Goal: Information Seeking & Learning: Learn about a topic

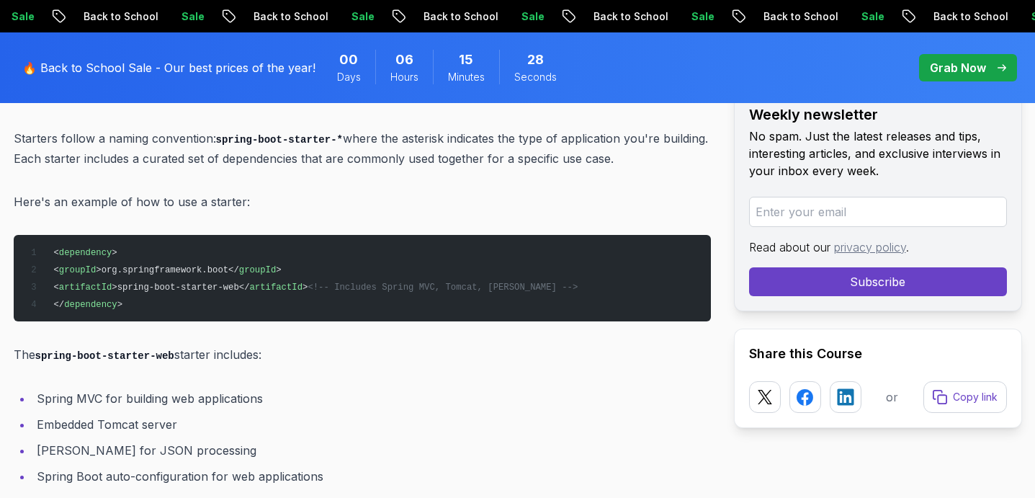
scroll to position [1936, 0]
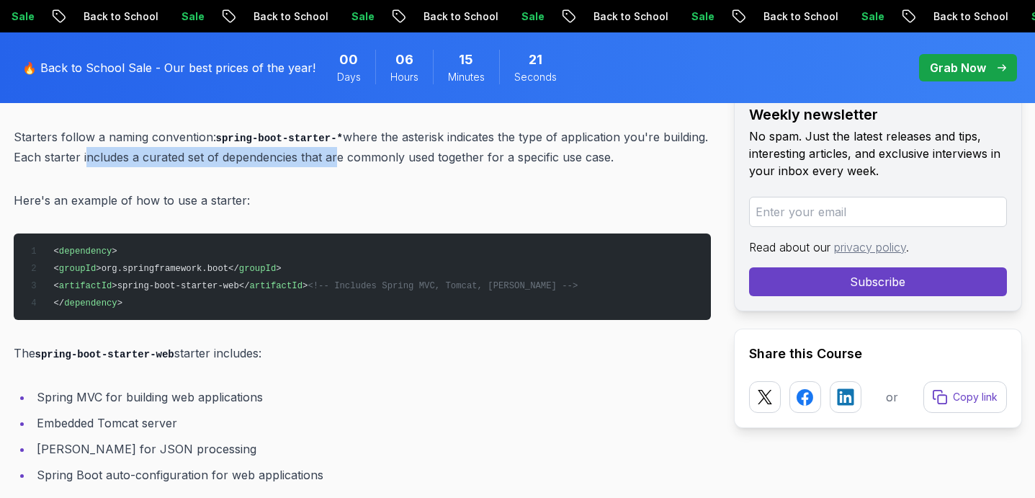
drag, startPoint x: 132, startPoint y: 135, endPoint x: 390, endPoint y: 138, distance: 257.8
click at [389, 138] on p "Starters follow a naming convention: spring-boot-starter-* where the asterisk i…" at bounding box center [362, 147] width 697 height 41
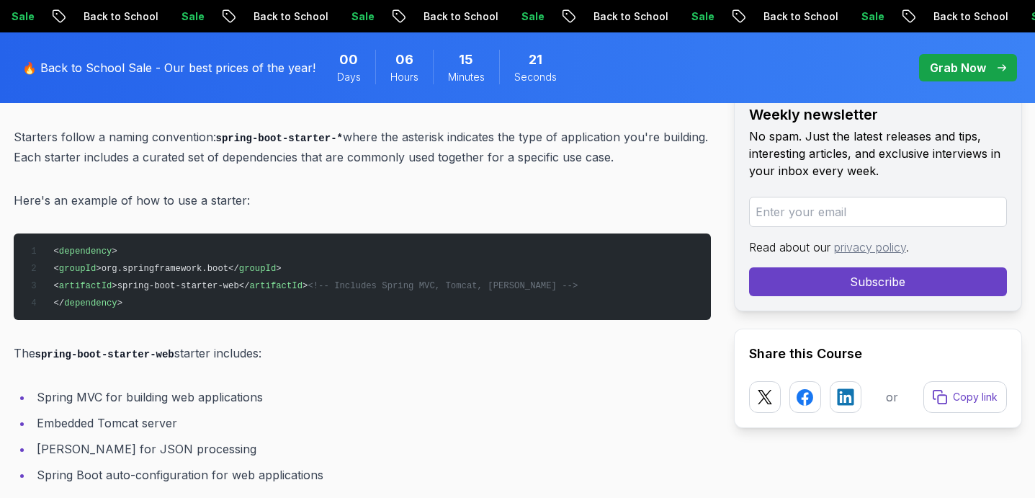
click at [409, 135] on p "Starters follow a naming convention: spring-boot-starter-* where the asterisk i…" at bounding box center [362, 147] width 697 height 41
click at [465, 135] on p "Starters follow a naming convention: spring-boot-starter-* where the asterisk i…" at bounding box center [362, 147] width 697 height 41
click at [502, 135] on p "Starters follow a naming convention: spring-boot-starter-* where the asterisk i…" at bounding box center [362, 147] width 697 height 41
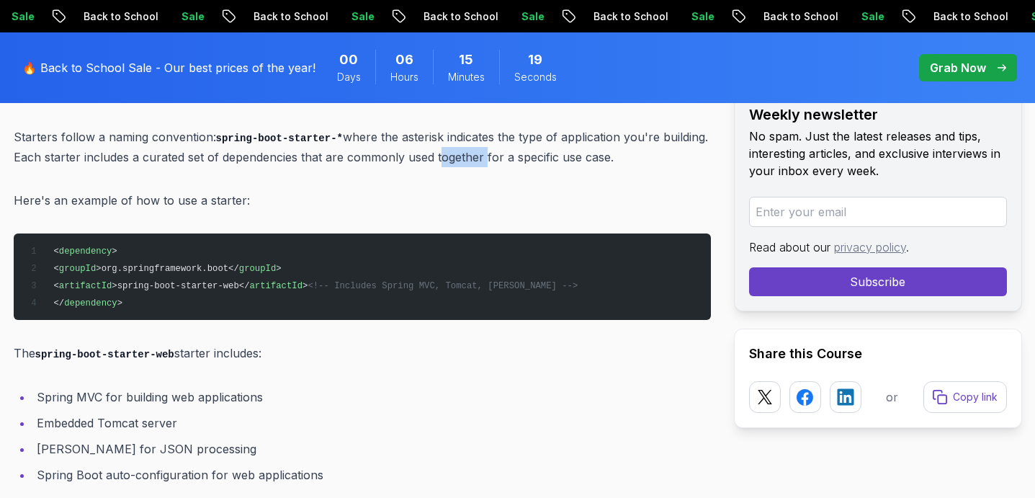
click at [502, 135] on p "Starters follow a naming convention: spring-boot-starter-* where the asterisk i…" at bounding box center [362, 147] width 697 height 41
click at [576, 134] on p "Starters follow a naming convention: spring-boot-starter-* where the asterisk i…" at bounding box center [362, 147] width 697 height 41
click at [639, 135] on p "Starters follow a naming convention: spring-boot-starter-* where the asterisk i…" at bounding box center [362, 147] width 697 height 41
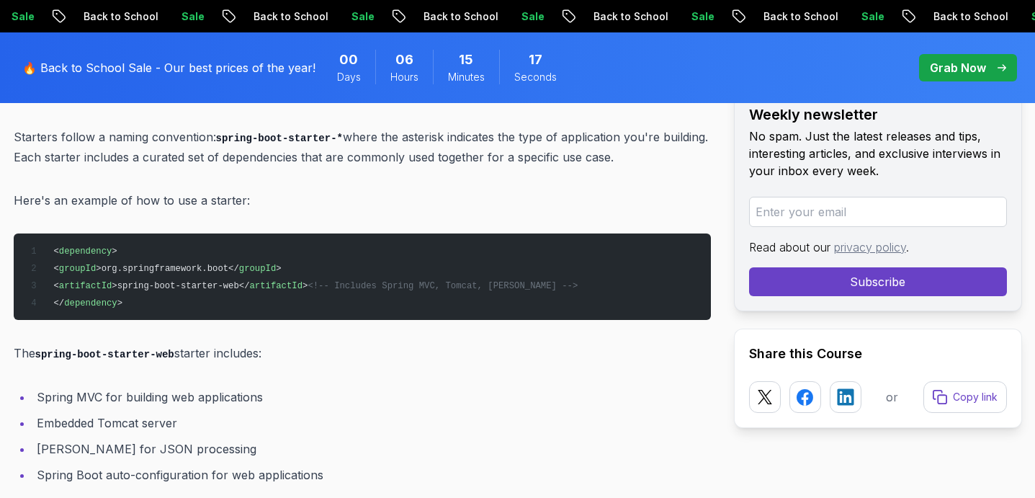
click at [364, 190] on p "Here's an example of how to use a starter:" at bounding box center [362, 200] width 697 height 20
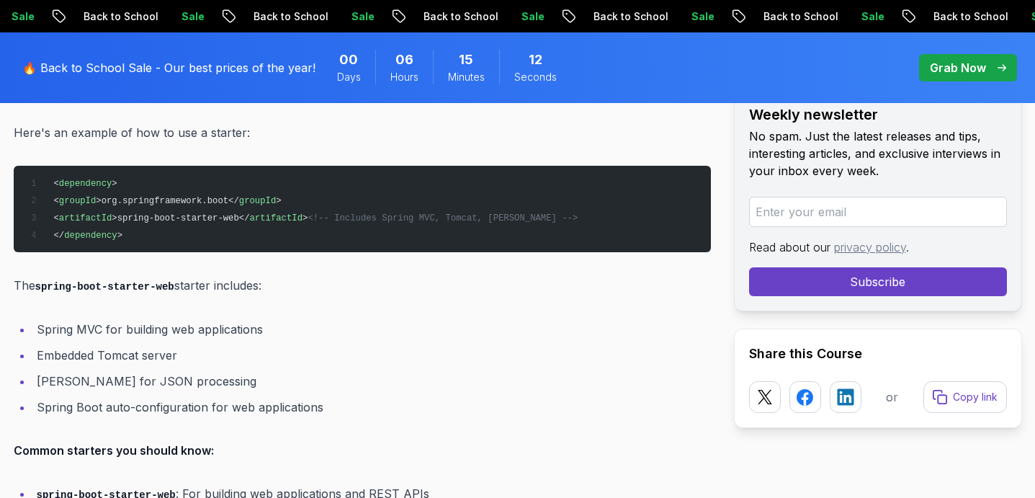
scroll to position [2004, 0]
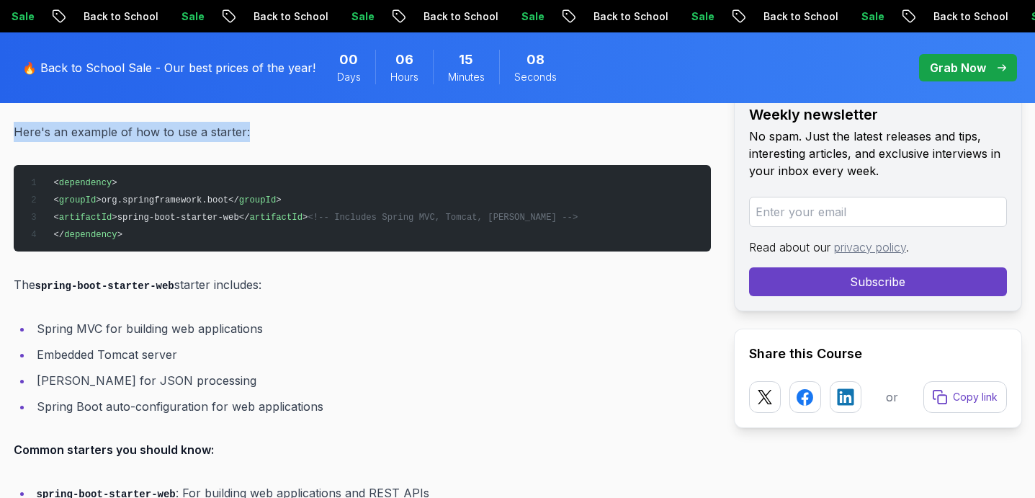
drag, startPoint x: 14, startPoint y: 109, endPoint x: 243, endPoint y: 114, distance: 229.0
click at [243, 122] on p "Here's an example of how to use a starter:" at bounding box center [362, 132] width 697 height 20
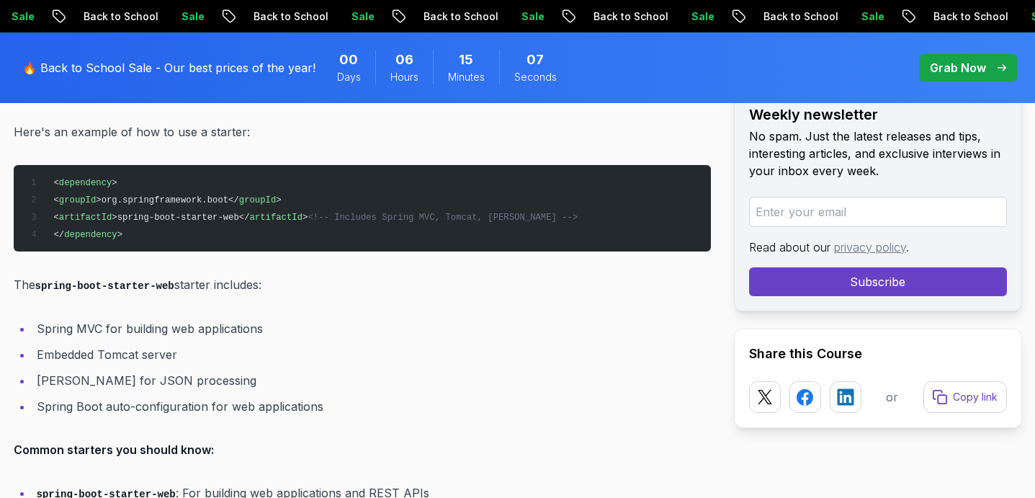
click at [279, 122] on p "Here's an example of how to use a starter:" at bounding box center [362, 132] width 697 height 20
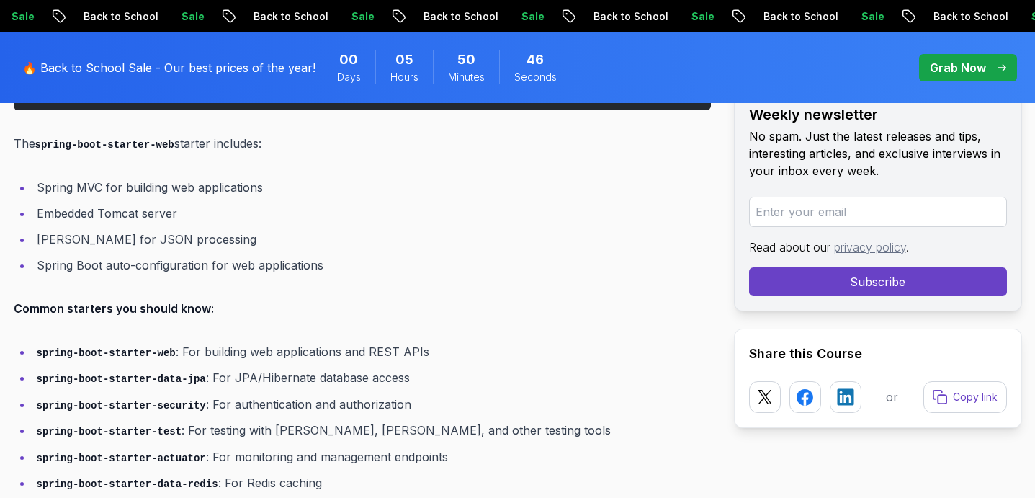
scroll to position [2147, 0]
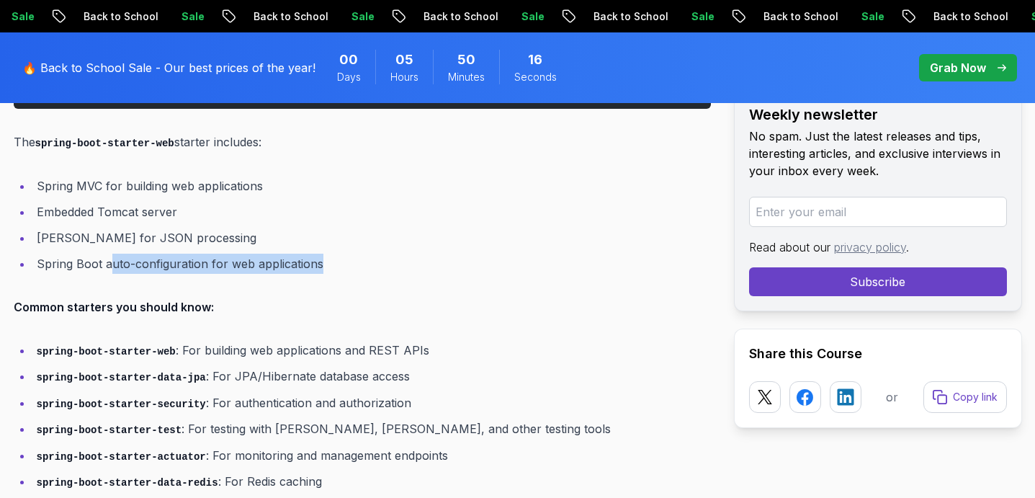
drag, startPoint x: 109, startPoint y: 240, endPoint x: 352, endPoint y: 235, distance: 242.7
click at [352, 253] on li "Spring Boot auto-configuration for web applications" at bounding box center [371, 263] width 678 height 20
click at [325, 253] on li "Spring Boot auto-configuration for web applications" at bounding box center [371, 263] width 678 height 20
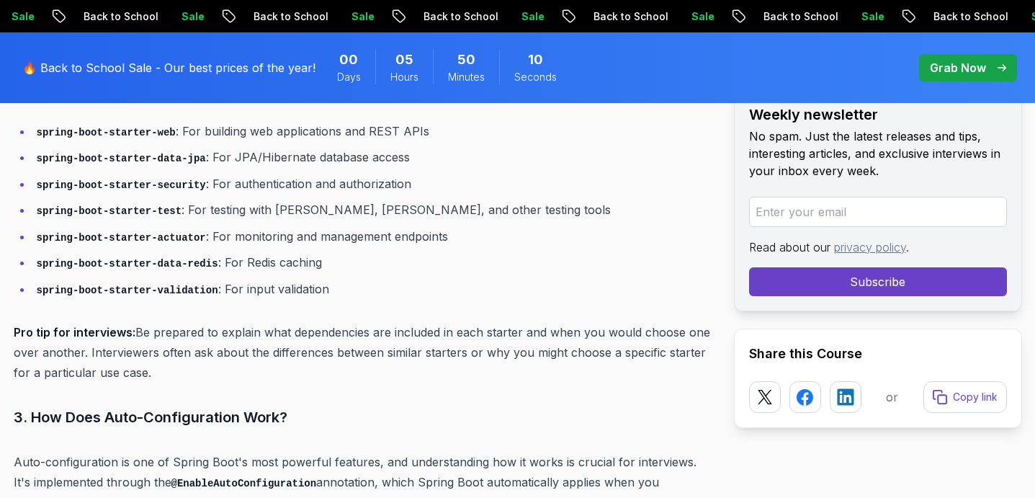
scroll to position [2368, 0]
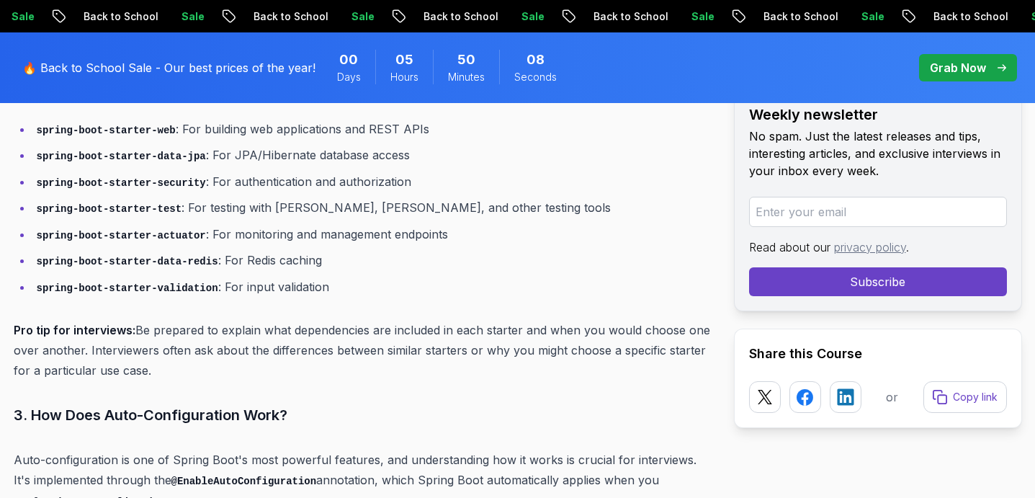
click at [230, 171] on li "spring-boot-starter-security : For authentication and authorization" at bounding box center [371, 181] width 678 height 21
drag, startPoint x: 192, startPoint y: 184, endPoint x: 321, endPoint y: 184, distance: 129.6
click at [320, 197] on li "spring-boot-starter-test : For testing with [PERSON_NAME], Mockito, and other t…" at bounding box center [371, 207] width 678 height 21
click at [342, 197] on li "spring-boot-starter-test : For testing with [PERSON_NAME], Mockito, and other t…" at bounding box center [371, 207] width 678 height 21
click at [140, 203] on code "spring-boot-starter-test" at bounding box center [109, 209] width 145 height 12
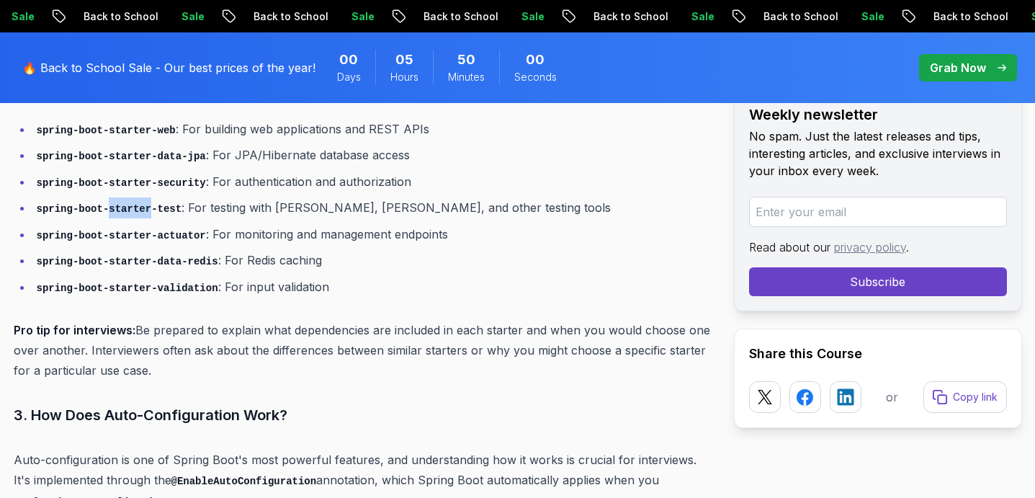
click at [140, 203] on code "spring-boot-starter-test" at bounding box center [109, 209] width 145 height 12
click at [168, 203] on code "spring-boot-starter-test" at bounding box center [109, 209] width 145 height 12
